Goal: Use online tool/utility: Utilize a website feature to perform a specific function

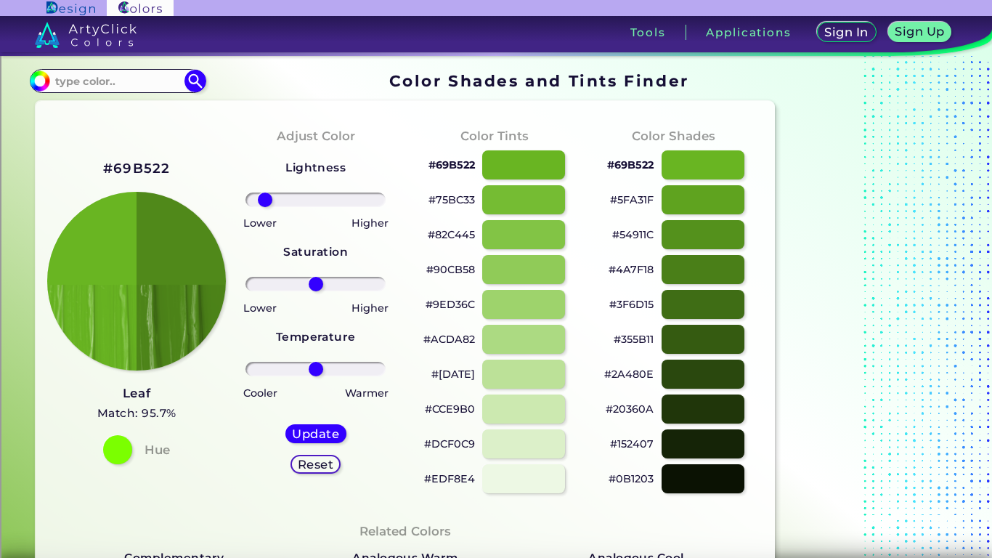
drag, startPoint x: 311, startPoint y: 206, endPoint x: 265, endPoint y: 226, distance: 49.8
type input "-80"
click at [265, 207] on input "range" at bounding box center [316, 199] width 140 height 15
drag, startPoint x: 323, startPoint y: 292, endPoint x: 472, endPoint y: 287, distance: 149.7
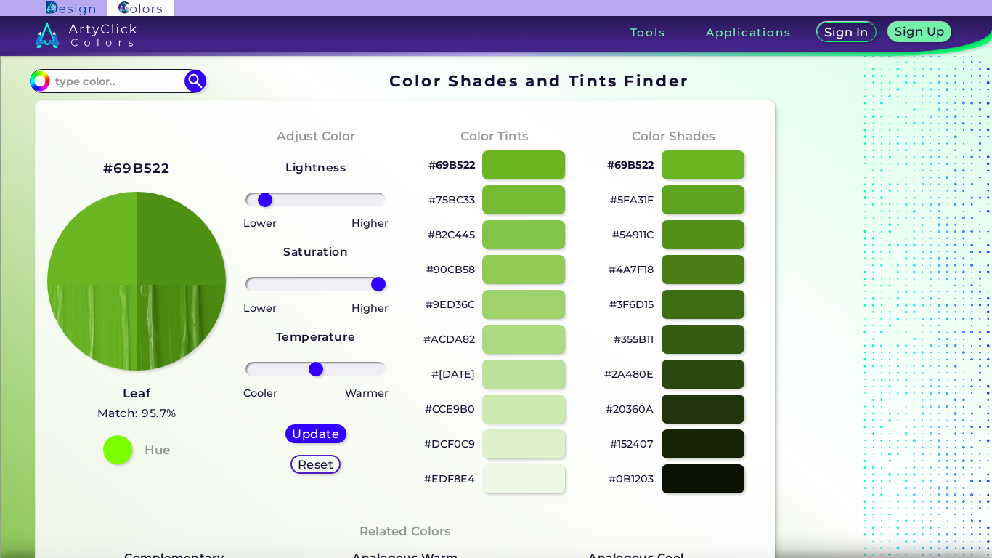
drag, startPoint x: 318, startPoint y: 285, endPoint x: 397, endPoint y: 291, distance: 79.4
type input "100"
click at [386, 291] on input "range" at bounding box center [316, 284] width 140 height 15
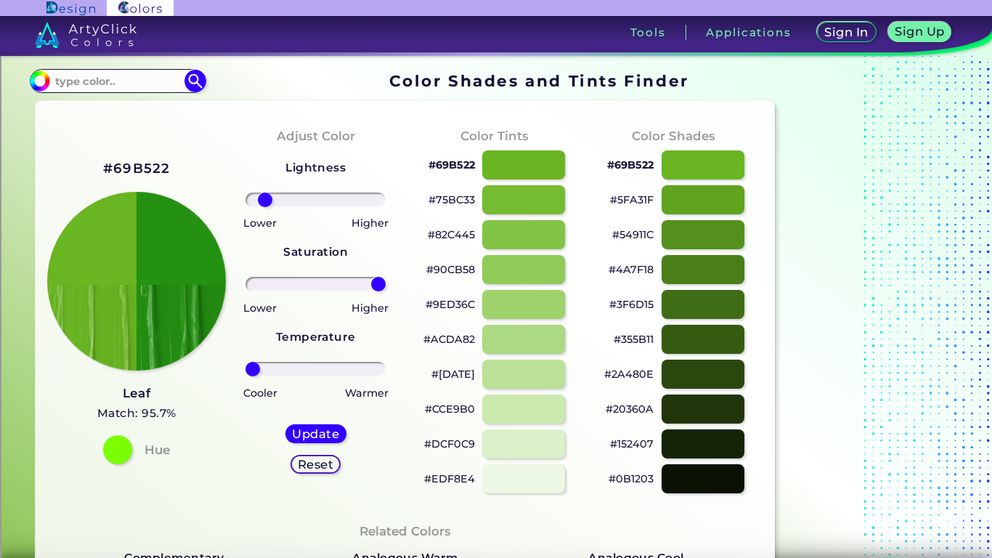
drag, startPoint x: 316, startPoint y: 366, endPoint x: 221, endPoint y: 378, distance: 95.9
type input "-100"
click at [246, 376] on input "range" at bounding box center [316, 369] width 140 height 15
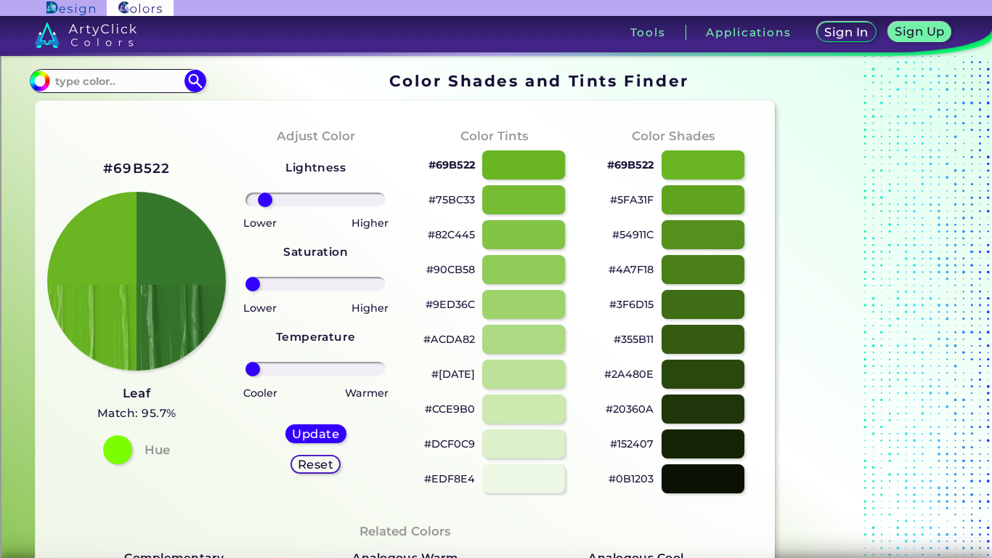
drag, startPoint x: 374, startPoint y: 284, endPoint x: 184, endPoint y: 292, distance: 190.5
type input "-100"
click at [246, 291] on input "range" at bounding box center [316, 284] width 140 height 15
click at [184, 292] on img at bounding box center [136, 281] width 179 height 179
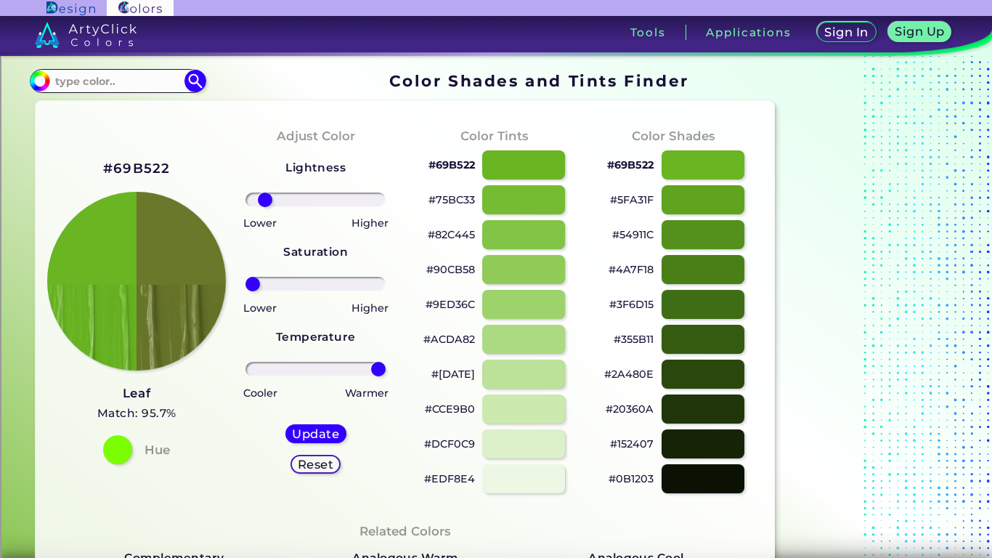
drag, startPoint x: 256, startPoint y: 368, endPoint x: 473, endPoint y: 371, distance: 217.2
click at [386, 371] on input "range" at bounding box center [316, 369] width 140 height 15
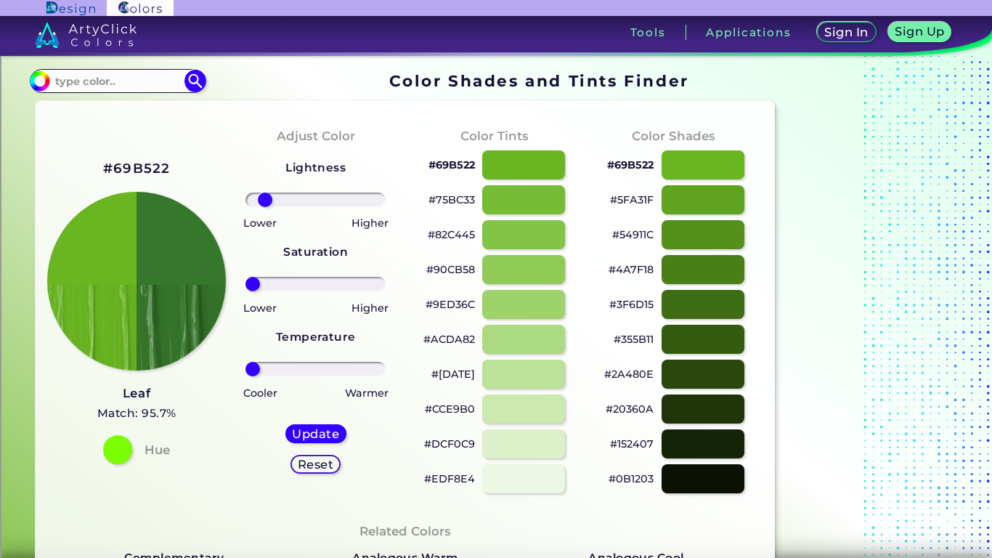
drag, startPoint x: 373, startPoint y: 365, endPoint x: 215, endPoint y: 369, distance: 158.4
type input "-100"
click at [246, 369] on input "range" at bounding box center [316, 369] width 140 height 15
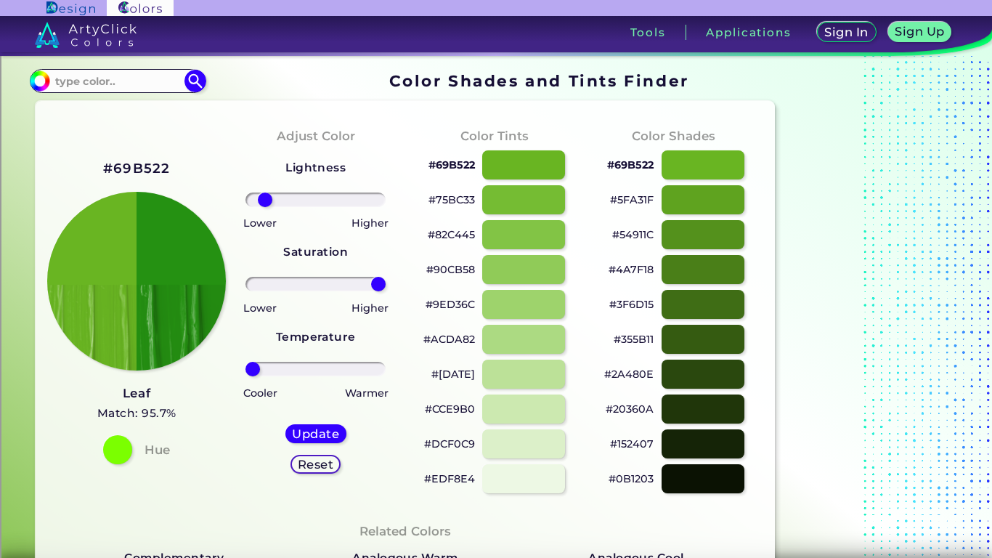
drag, startPoint x: 250, startPoint y: 278, endPoint x: 445, endPoint y: 303, distance: 197.0
type input "100"
click at [386, 291] on input "range" at bounding box center [316, 284] width 140 height 15
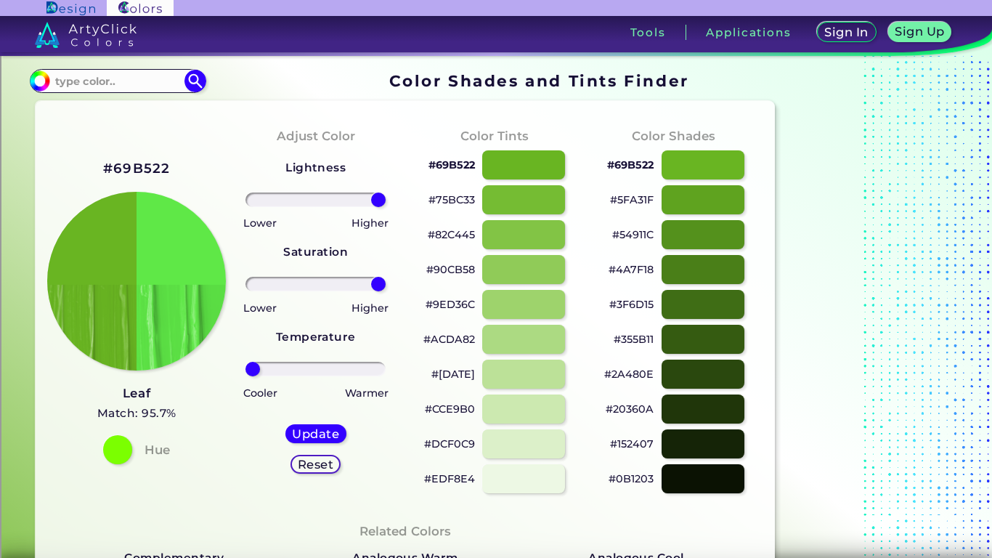
drag, startPoint x: 267, startPoint y: 198, endPoint x: 479, endPoint y: 223, distance: 213.6
type input "100"
click at [386, 207] on input "range" at bounding box center [316, 199] width 140 height 15
drag, startPoint x: 249, startPoint y: 372, endPoint x: 222, endPoint y: 379, distance: 27.8
click at [246, 376] on input "range" at bounding box center [316, 369] width 140 height 15
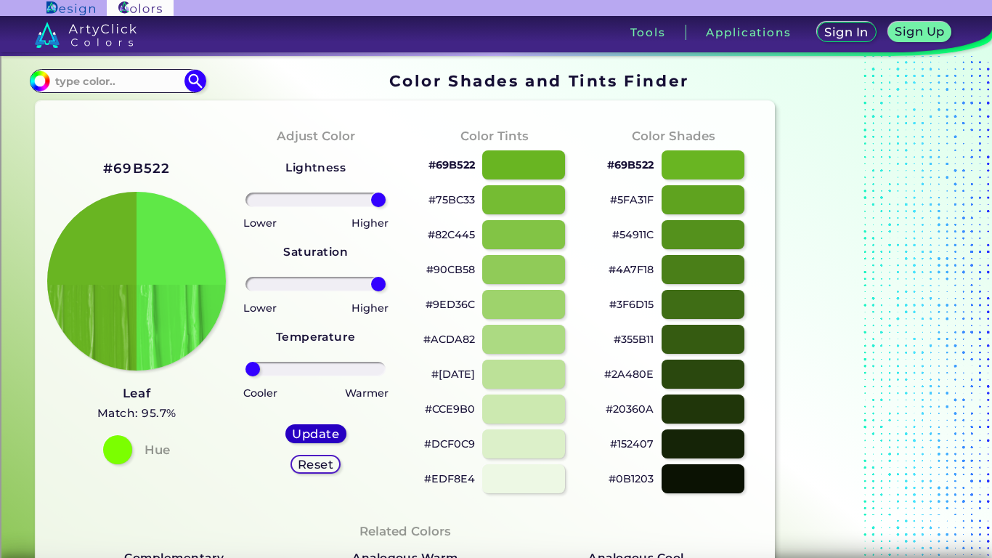
click at [312, 438] on h5 "Update" at bounding box center [315, 434] width 42 height 11
type input "#5fe847"
type input "0"
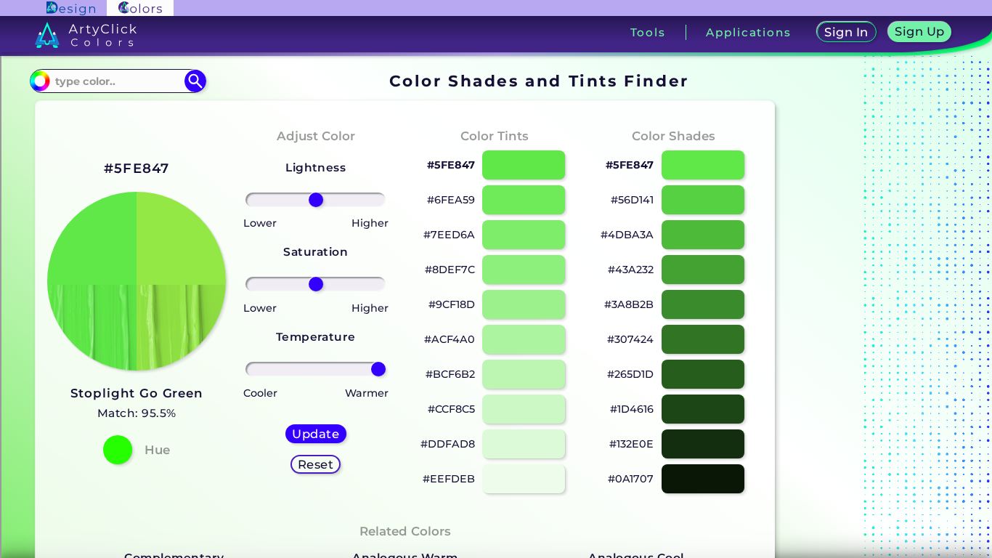
drag, startPoint x: 317, startPoint y: 376, endPoint x: 451, endPoint y: 418, distance: 140.8
type input "100"
click at [386, 376] on input "range" at bounding box center [316, 369] width 140 height 15
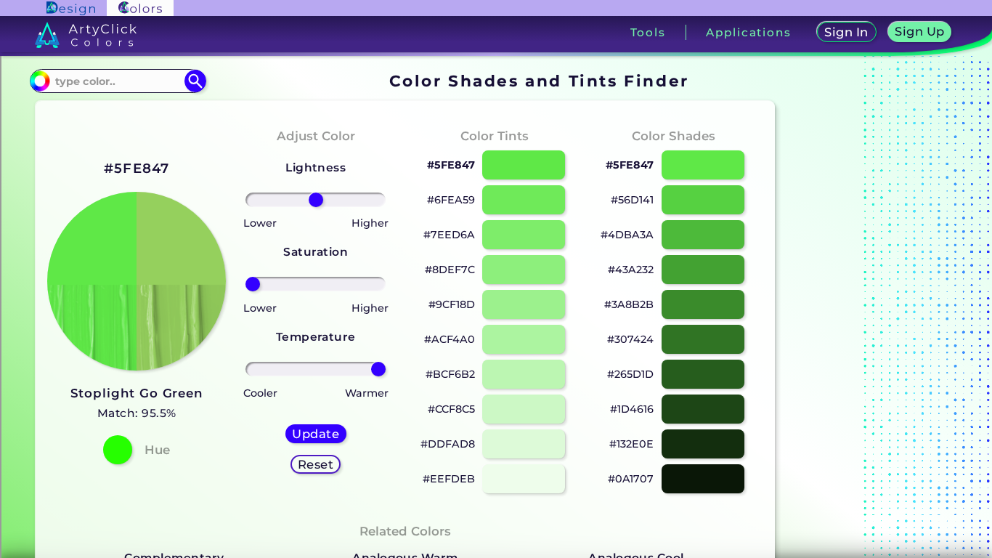
drag, startPoint x: 312, startPoint y: 283, endPoint x: 78, endPoint y: 328, distance: 238.2
type input "-100"
click at [246, 291] on input "range" at bounding box center [316, 284] width 140 height 15
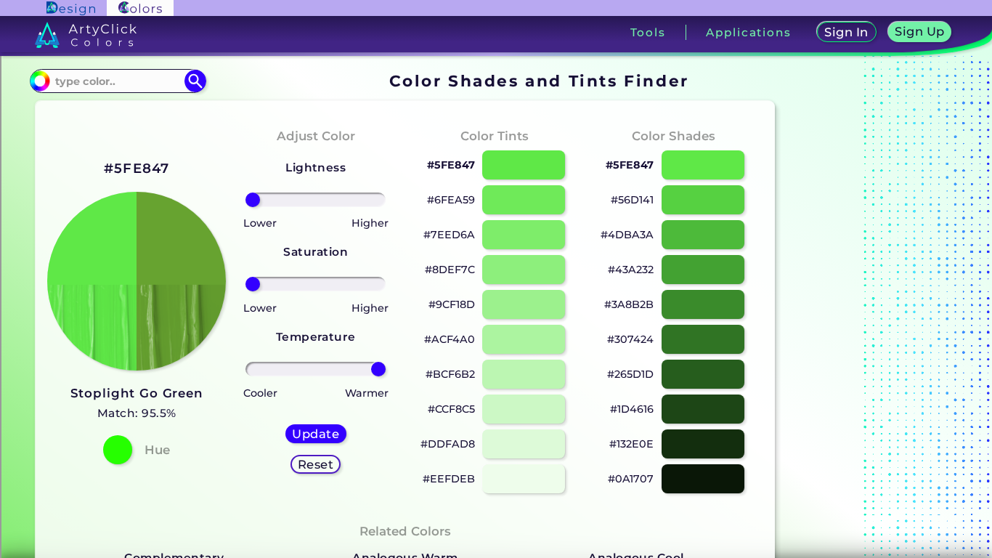
drag, startPoint x: 311, startPoint y: 198, endPoint x: 117, endPoint y: 237, distance: 197.9
type input "-100"
click at [246, 207] on input "range" at bounding box center [316, 199] width 140 height 15
click at [307, 431] on h5 "Update" at bounding box center [315, 434] width 42 height 11
type input "#67a330"
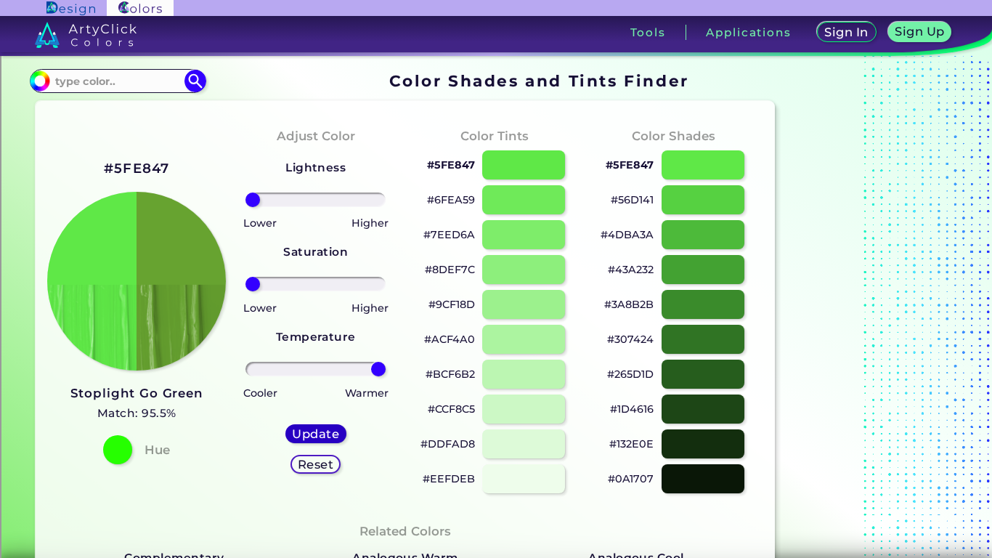
type input "0"
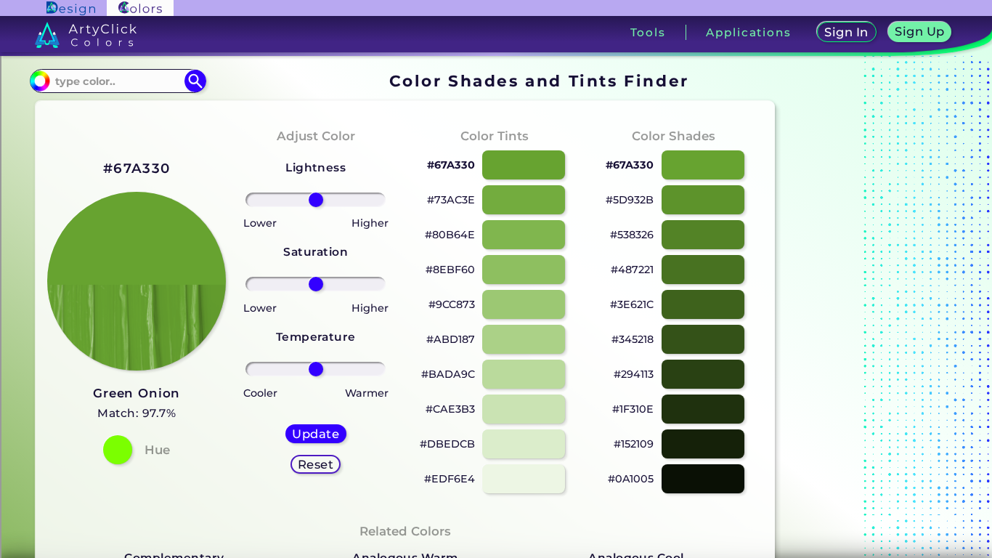
click at [321, 456] on div "Reset" at bounding box center [315, 464] width 45 height 17
click at [315, 462] on h5 "Reset" at bounding box center [315, 464] width 33 height 11
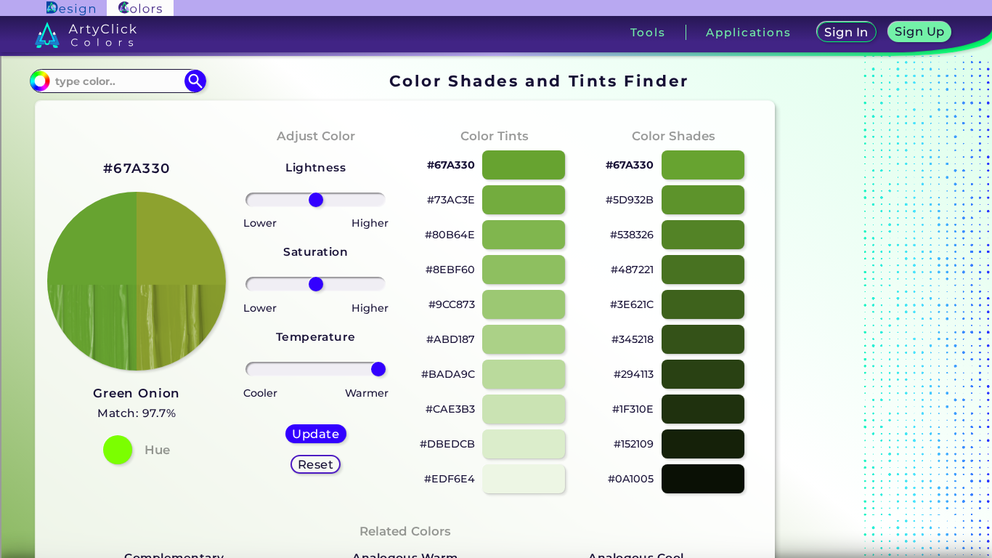
drag, startPoint x: 315, startPoint y: 368, endPoint x: 415, endPoint y: 378, distance: 100.0
type input "100"
click at [386, 376] on input "range" at bounding box center [316, 369] width 140 height 15
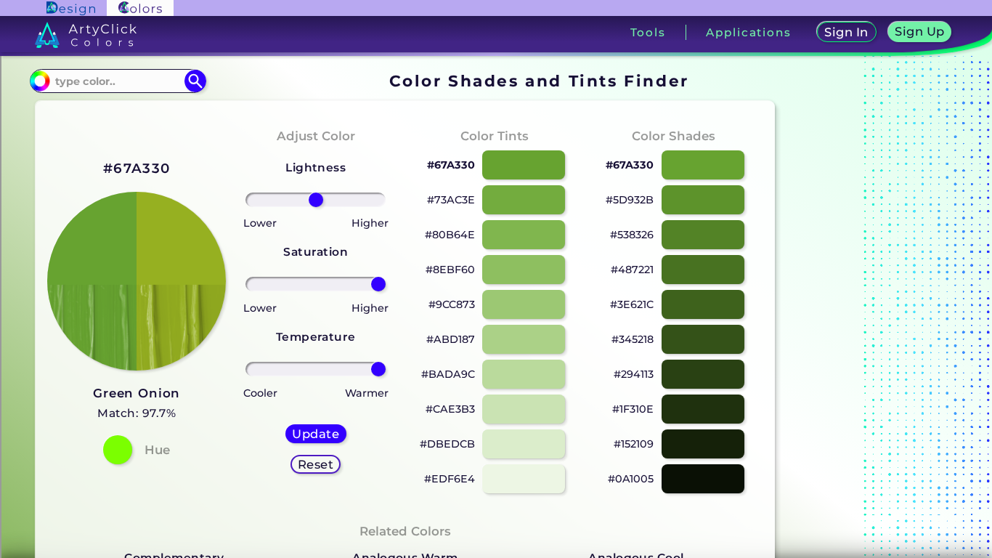
drag, startPoint x: 318, startPoint y: 285, endPoint x: 472, endPoint y: 273, distance: 154.4
type input "100"
click at [386, 277] on input "range" at bounding box center [316, 284] width 140 height 15
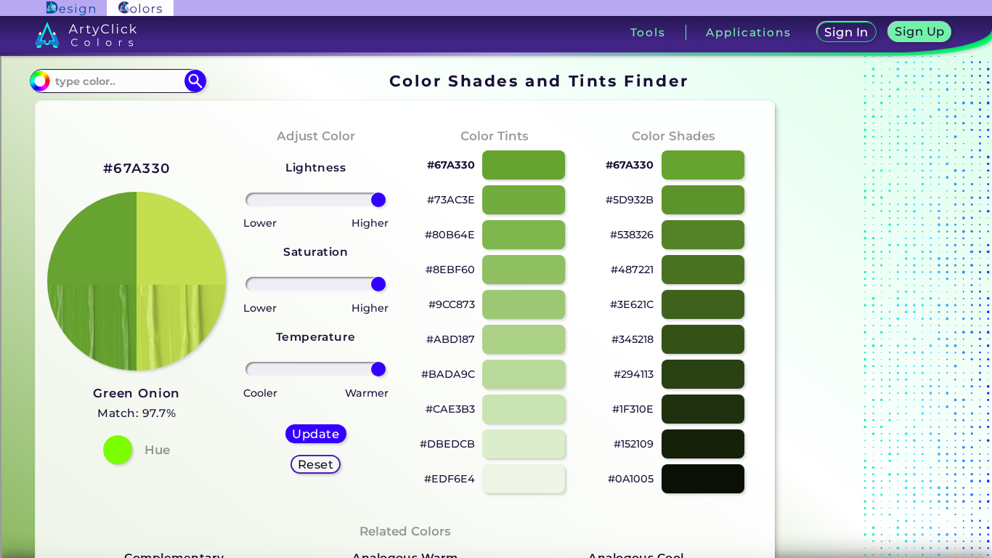
drag, startPoint x: 320, startPoint y: 203, endPoint x: 505, endPoint y: 224, distance: 186.5
type input "100"
click at [386, 207] on input "range" at bounding box center [316, 199] width 140 height 15
click at [319, 437] on h5 "Update" at bounding box center [315, 434] width 43 height 11
type input "#c3de4e"
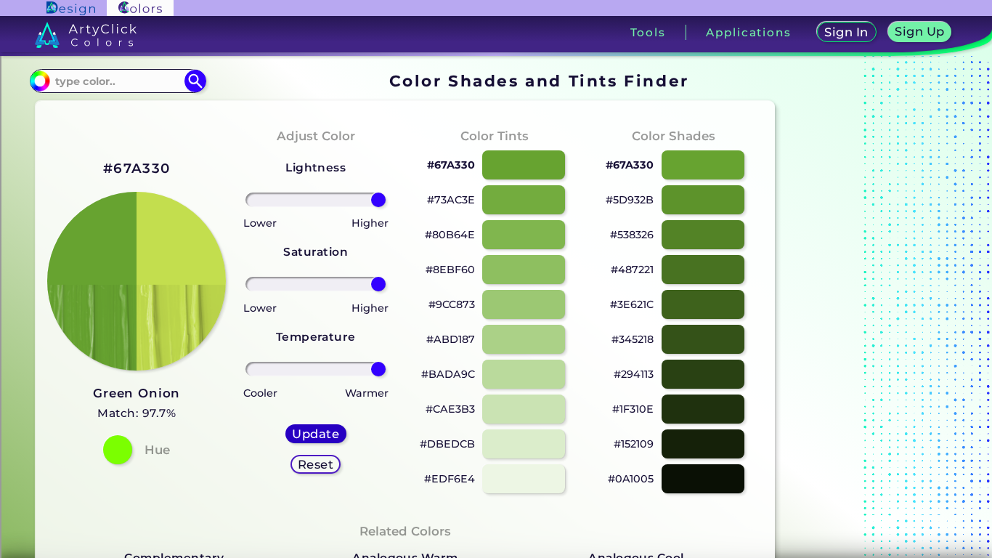
type input "0"
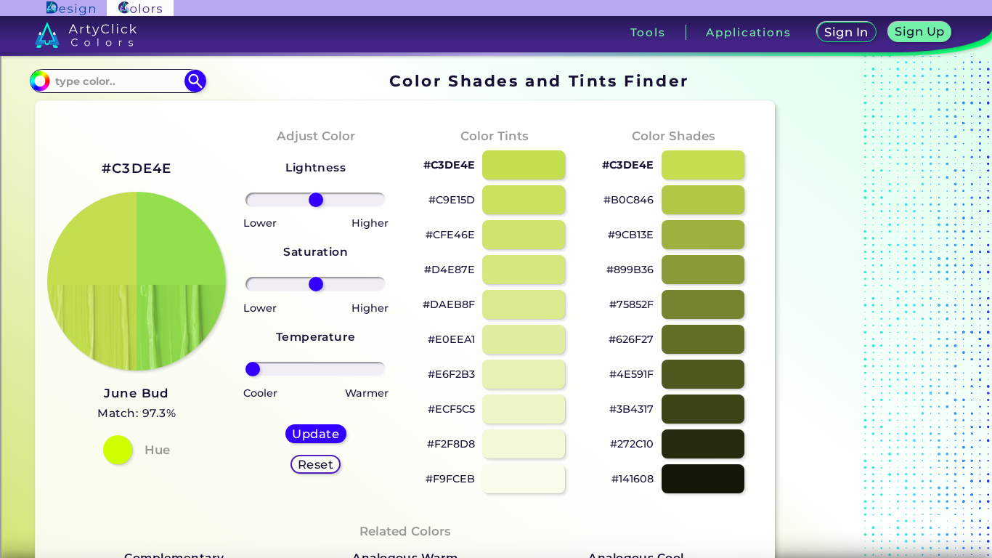
drag, startPoint x: 317, startPoint y: 367, endPoint x: 52, endPoint y: 405, distance: 267.8
type input "-100"
click at [246, 376] on input "range" at bounding box center [316, 369] width 140 height 15
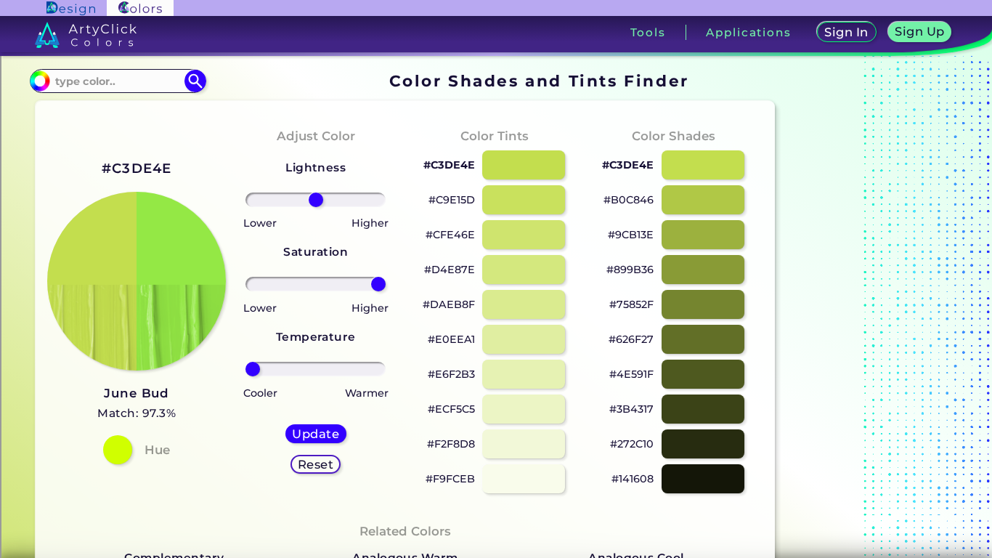
drag, startPoint x: 315, startPoint y: 284, endPoint x: 457, endPoint y: 288, distance: 142.4
type input "100"
click at [386, 288] on input "range" at bounding box center [316, 284] width 140 height 15
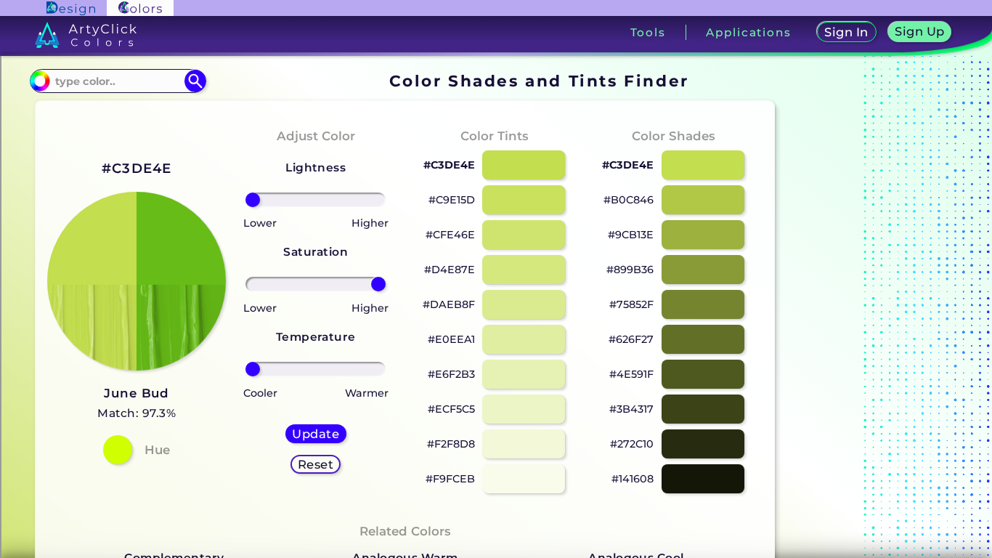
drag, startPoint x: 314, startPoint y: 197, endPoint x: 195, endPoint y: 203, distance: 119.3
type input "-100"
click at [246, 203] on input "range" at bounding box center [316, 199] width 140 height 15
click at [307, 432] on h5 "Update" at bounding box center [315, 434] width 43 height 11
type input "#67bc17"
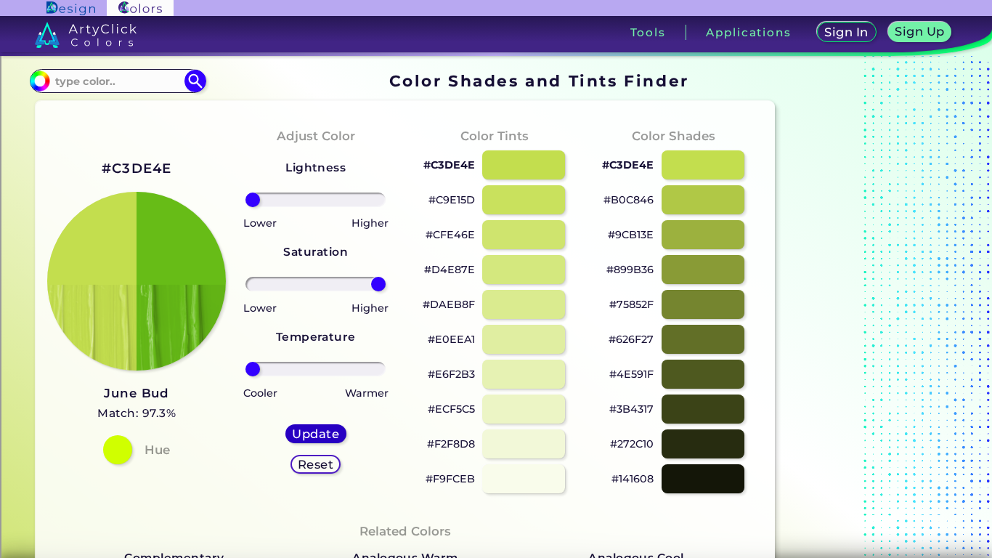
type input "0"
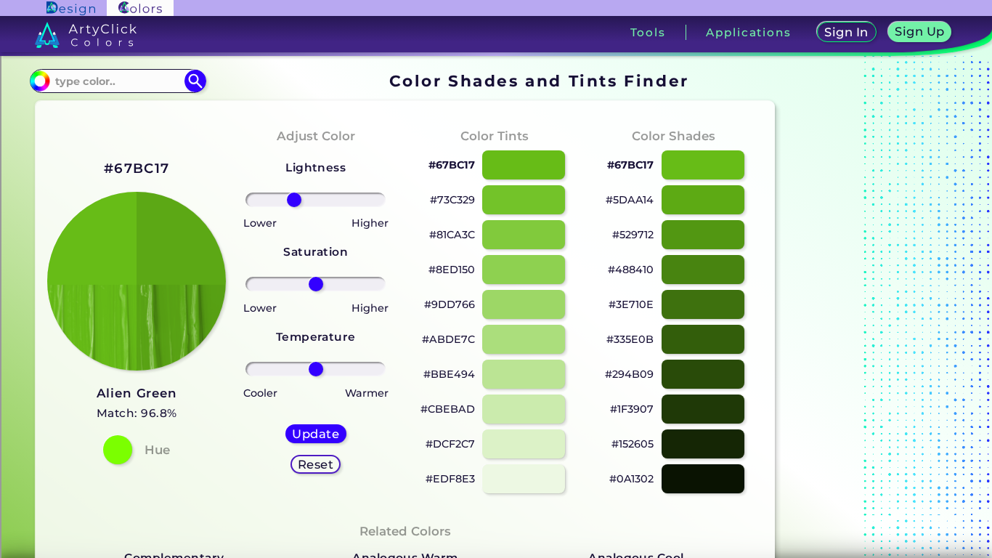
drag, startPoint x: 317, startPoint y: 202, endPoint x: 294, endPoint y: 202, distance: 23.2
type input "-34"
click at [294, 202] on input "range" at bounding box center [316, 199] width 140 height 15
drag, startPoint x: 317, startPoint y: 286, endPoint x: 344, endPoint y: 293, distance: 27.0
type input "45"
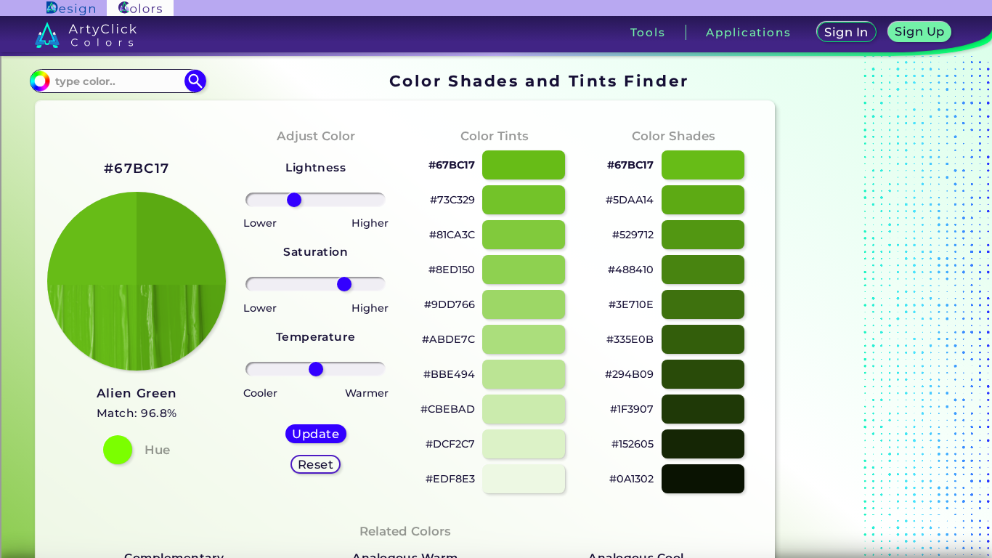
click at [344, 291] on input "range" at bounding box center [316, 284] width 140 height 15
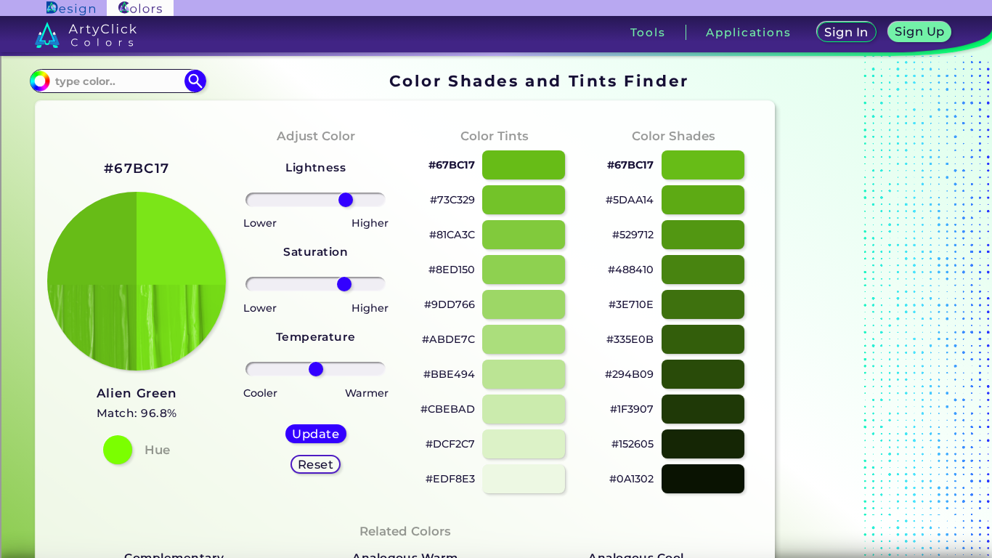
drag, startPoint x: 300, startPoint y: 203, endPoint x: 346, endPoint y: 220, distance: 49.0
type input "48"
click at [346, 207] on input "range" at bounding box center [316, 199] width 140 height 15
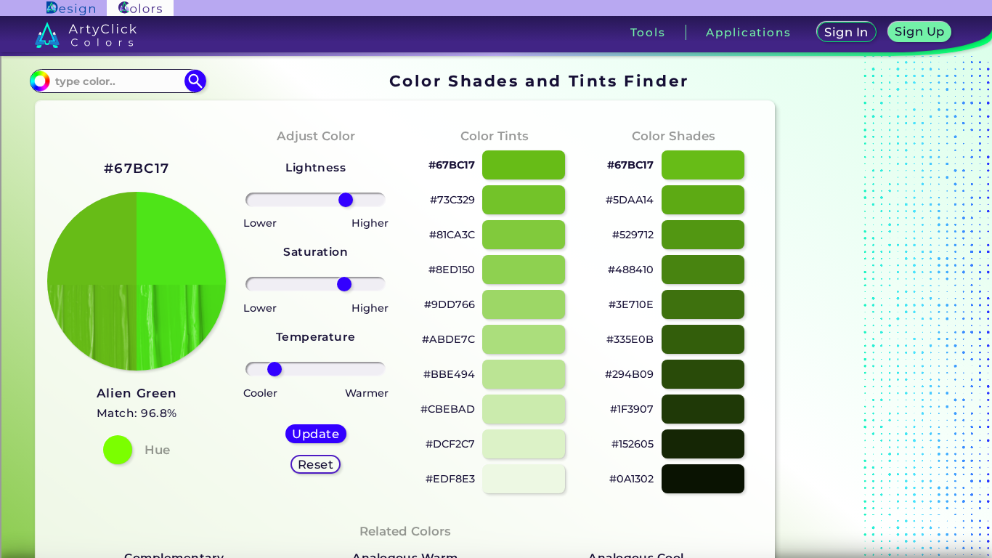
drag, startPoint x: 315, startPoint y: 370, endPoint x: 274, endPoint y: 376, distance: 41.1
type input "-66"
click at [274, 376] on input "range" at bounding box center [316, 369] width 140 height 15
click at [306, 429] on h5 "Update" at bounding box center [315, 434] width 43 height 11
type input "#4ee418"
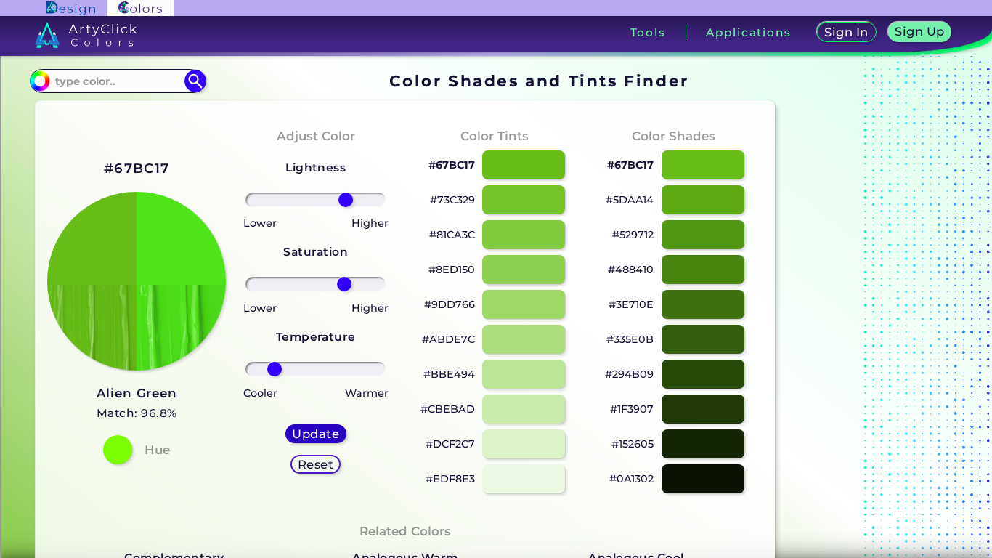
type input "0"
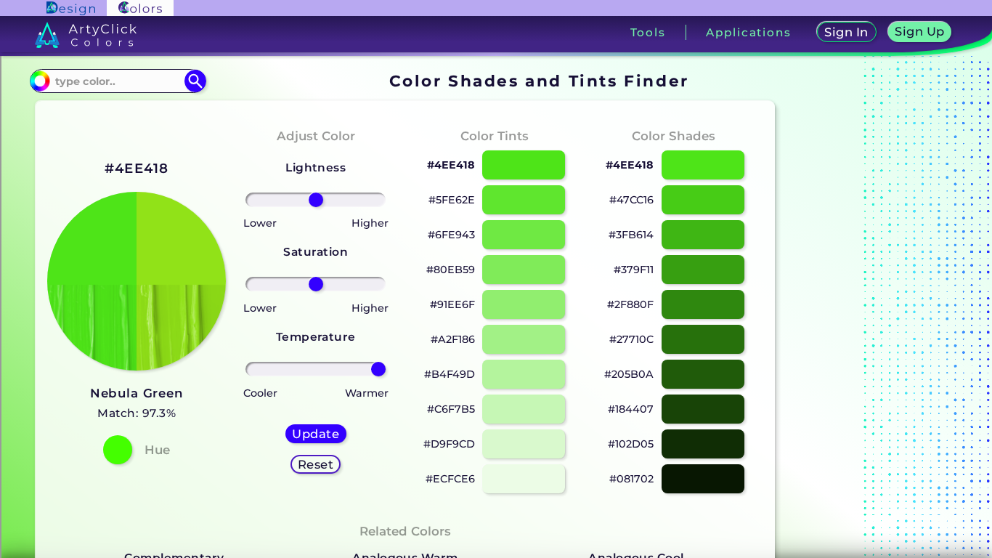
drag, startPoint x: 315, startPoint y: 374, endPoint x: 434, endPoint y: 380, distance: 118.5
type input "100"
click at [386, 376] on input "range" at bounding box center [316, 369] width 140 height 15
drag, startPoint x: 315, startPoint y: 287, endPoint x: 307, endPoint y: 297, distance: 12.9
type input "-13"
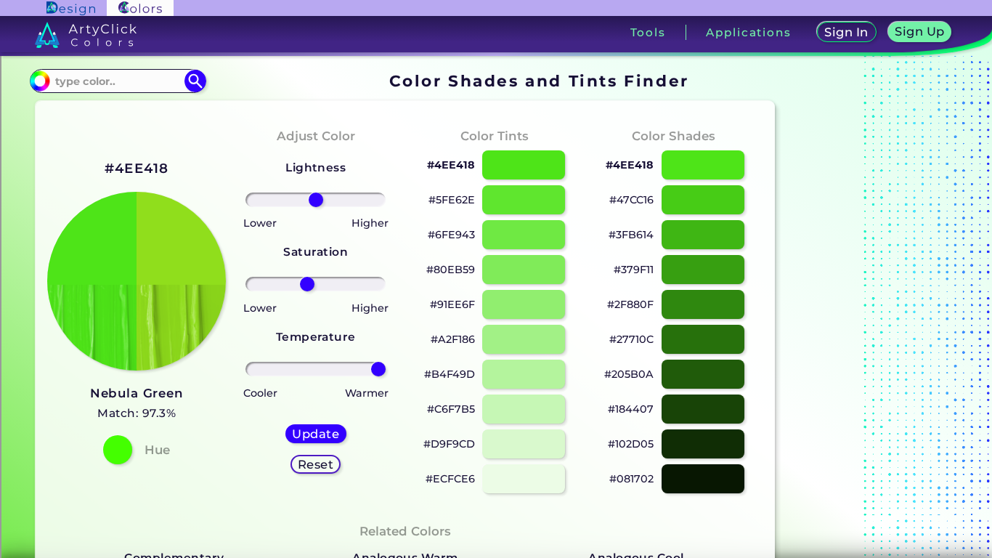
click at [307, 291] on input "range" at bounding box center [316, 284] width 140 height 15
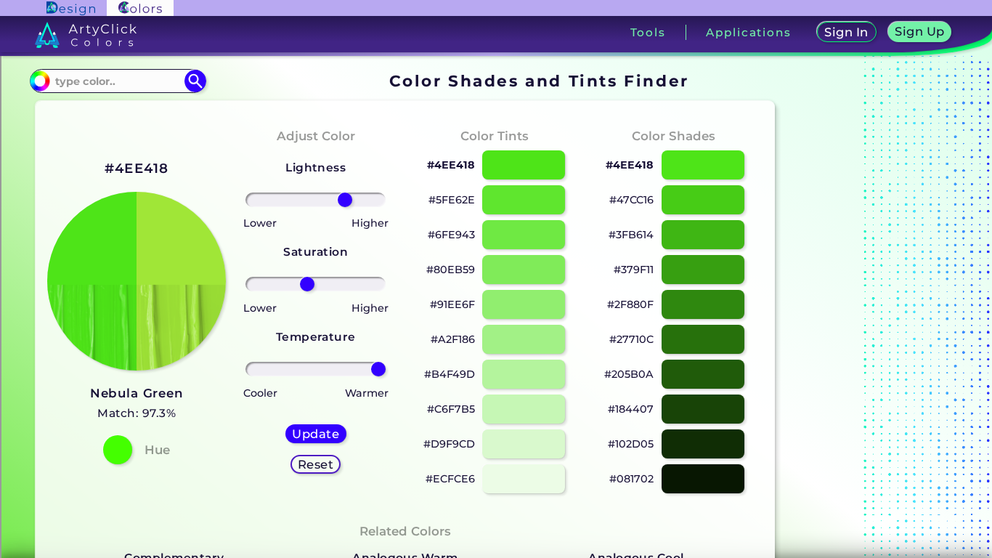
drag, startPoint x: 312, startPoint y: 197, endPoint x: 344, endPoint y: 201, distance: 33.0
type input "46"
click at [344, 201] on input "range" at bounding box center [316, 199] width 140 height 15
click at [324, 437] on h5 "Update" at bounding box center [315, 434] width 43 height 11
type input "#a0e638"
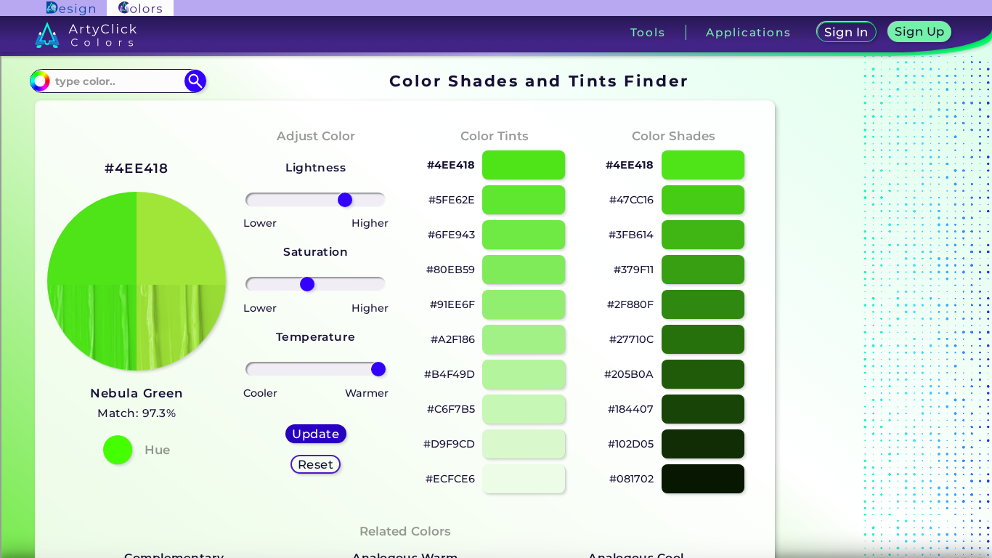
type input "0"
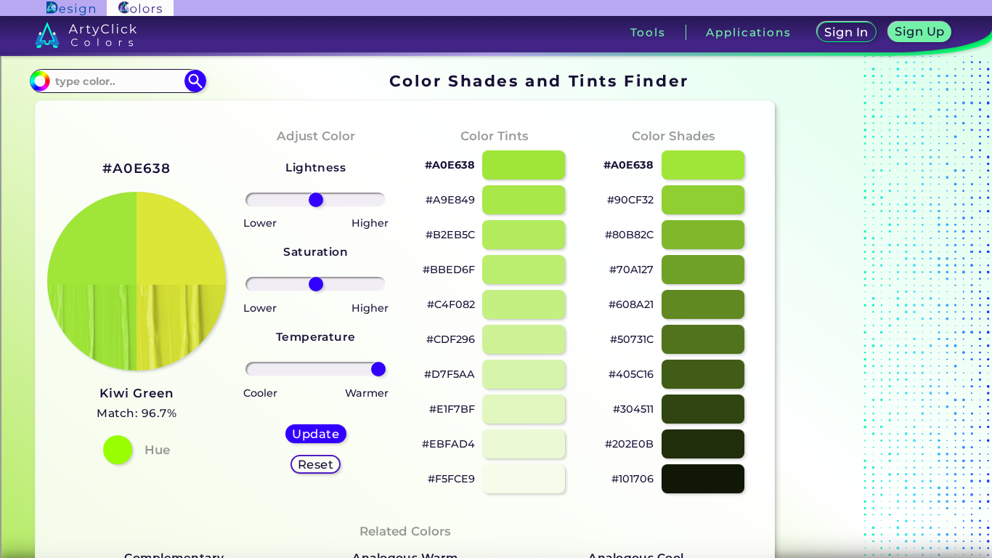
drag, startPoint x: 312, startPoint y: 367, endPoint x: 402, endPoint y: 387, distance: 93.0
type input "100"
click at [386, 376] on input "range" at bounding box center [316, 369] width 140 height 15
click at [308, 429] on h5 "Update" at bounding box center [315, 434] width 42 height 11
type input "#dbe637"
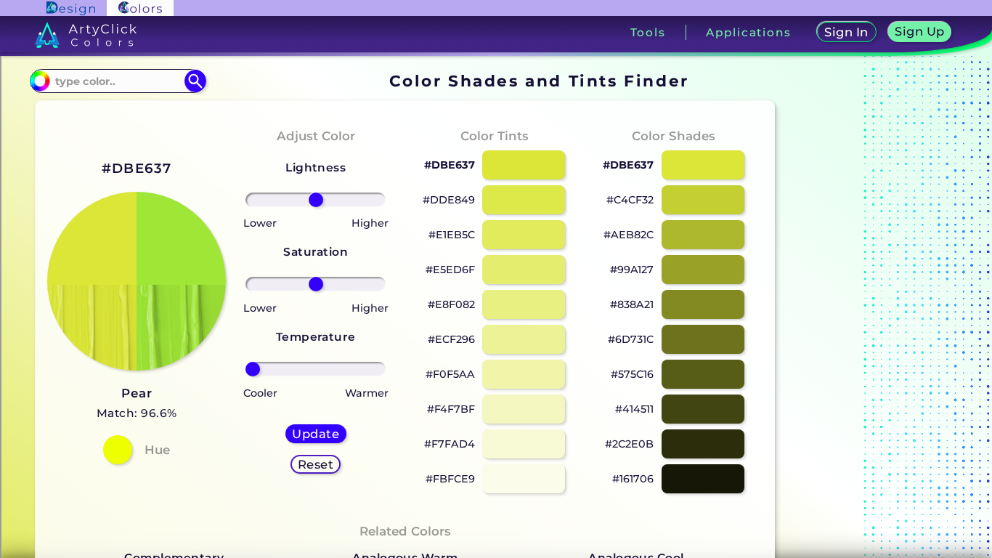
drag, startPoint x: 309, startPoint y: 374, endPoint x: 206, endPoint y: 387, distance: 104.0
type input "-100"
click at [246, 376] on input "range" at bounding box center [316, 369] width 140 height 15
click at [300, 430] on h5 "Update" at bounding box center [315, 434] width 43 height 11
type input "#a0e637"
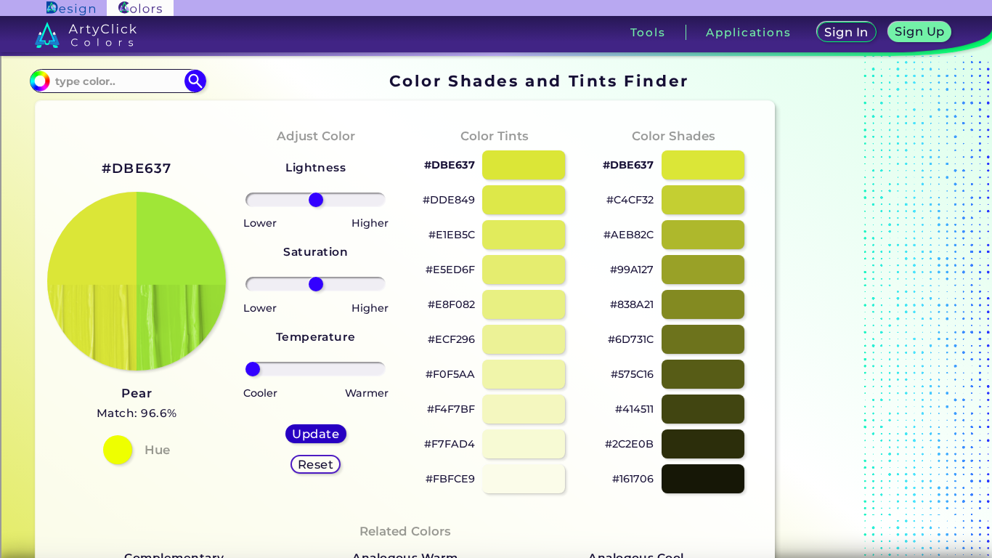
type input "0"
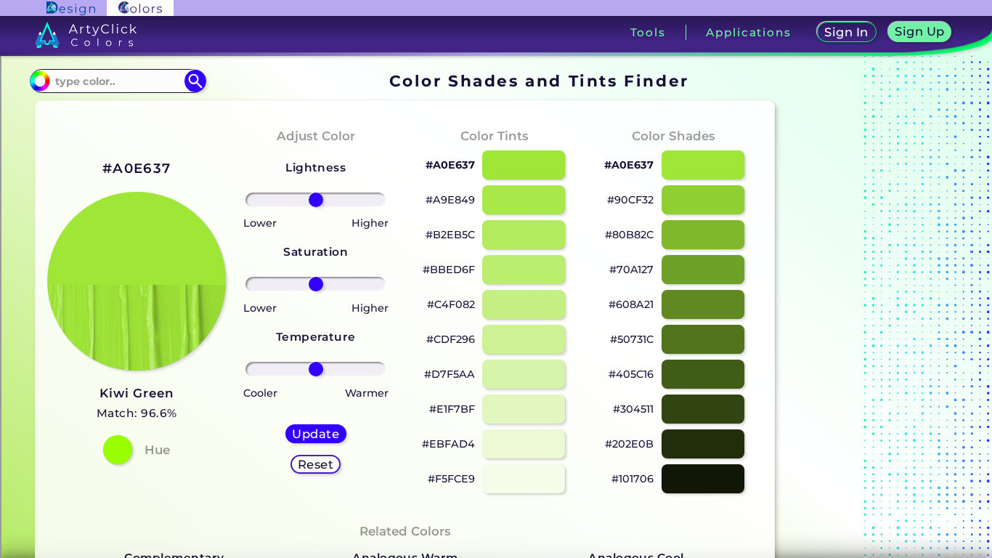
click at [115, 453] on div at bounding box center [117, 449] width 29 height 29
click at [122, 397] on h3 "Kiwi Green" at bounding box center [137, 393] width 81 height 17
